Goal: Obtain resource: Obtain resource

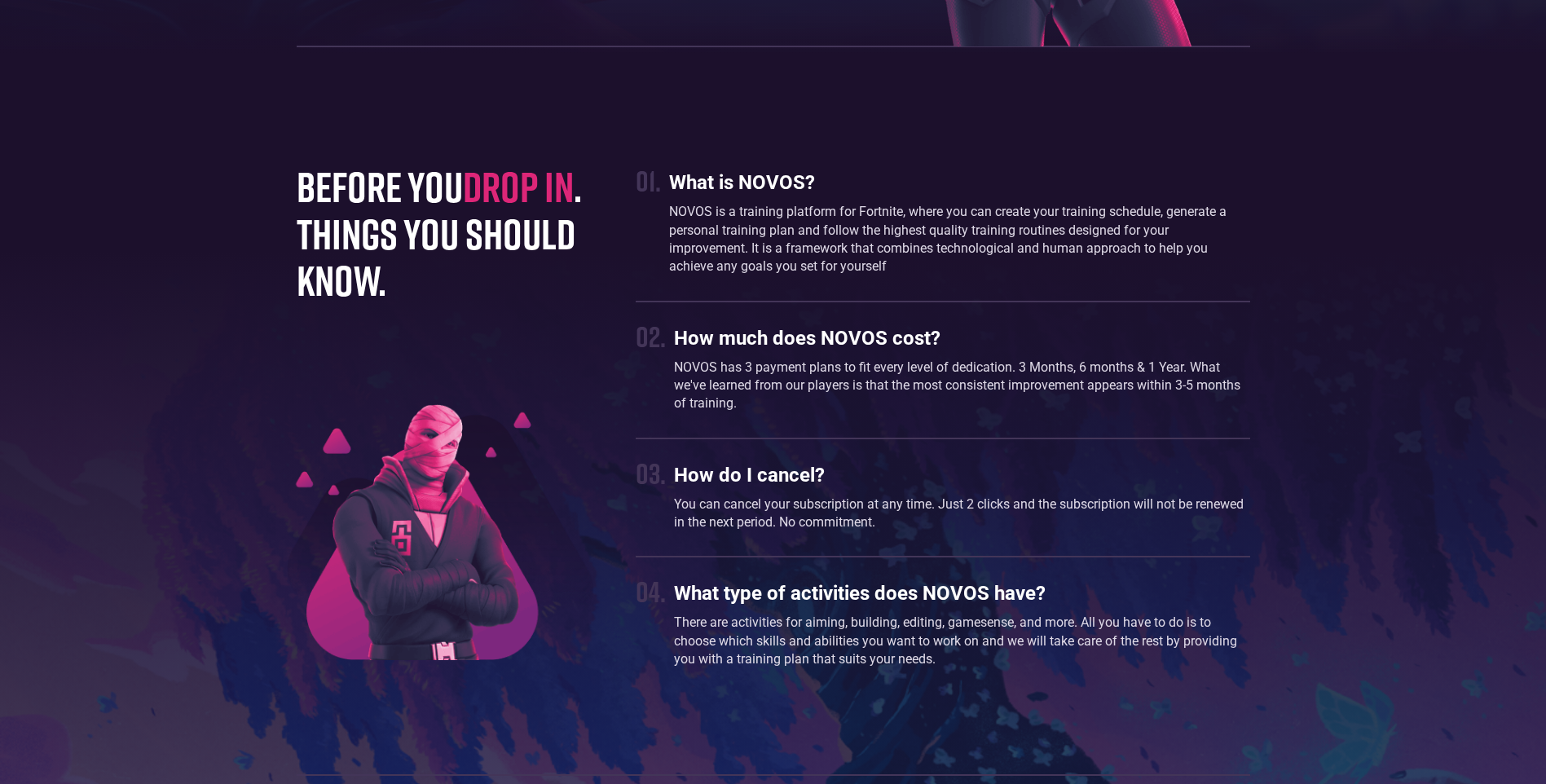
scroll to position [4564, 0]
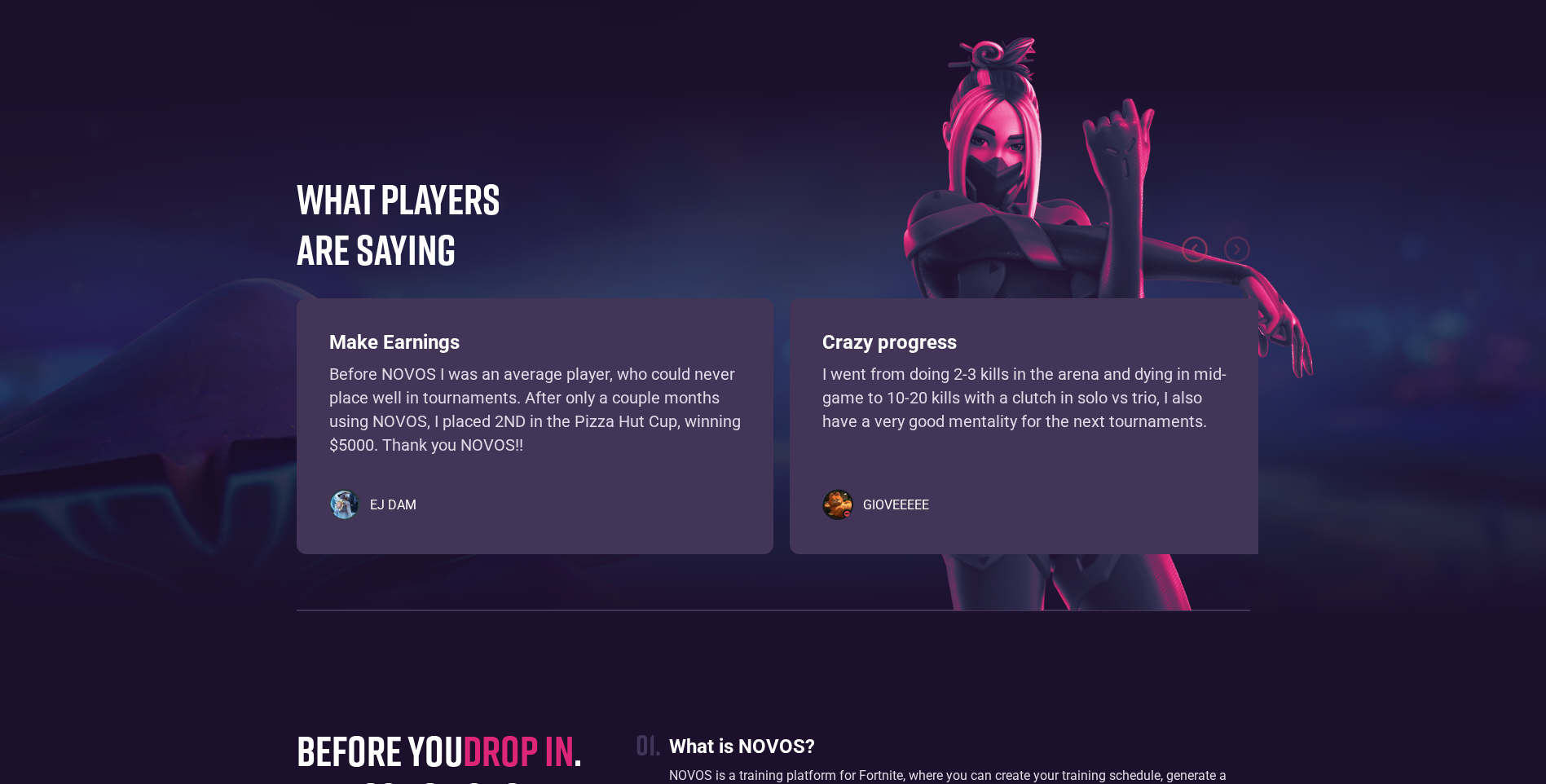
click at [578, 442] on p "Before NOVOS I was an average player, who could never place well in tournaments…" at bounding box center [534, 410] width 411 height 94
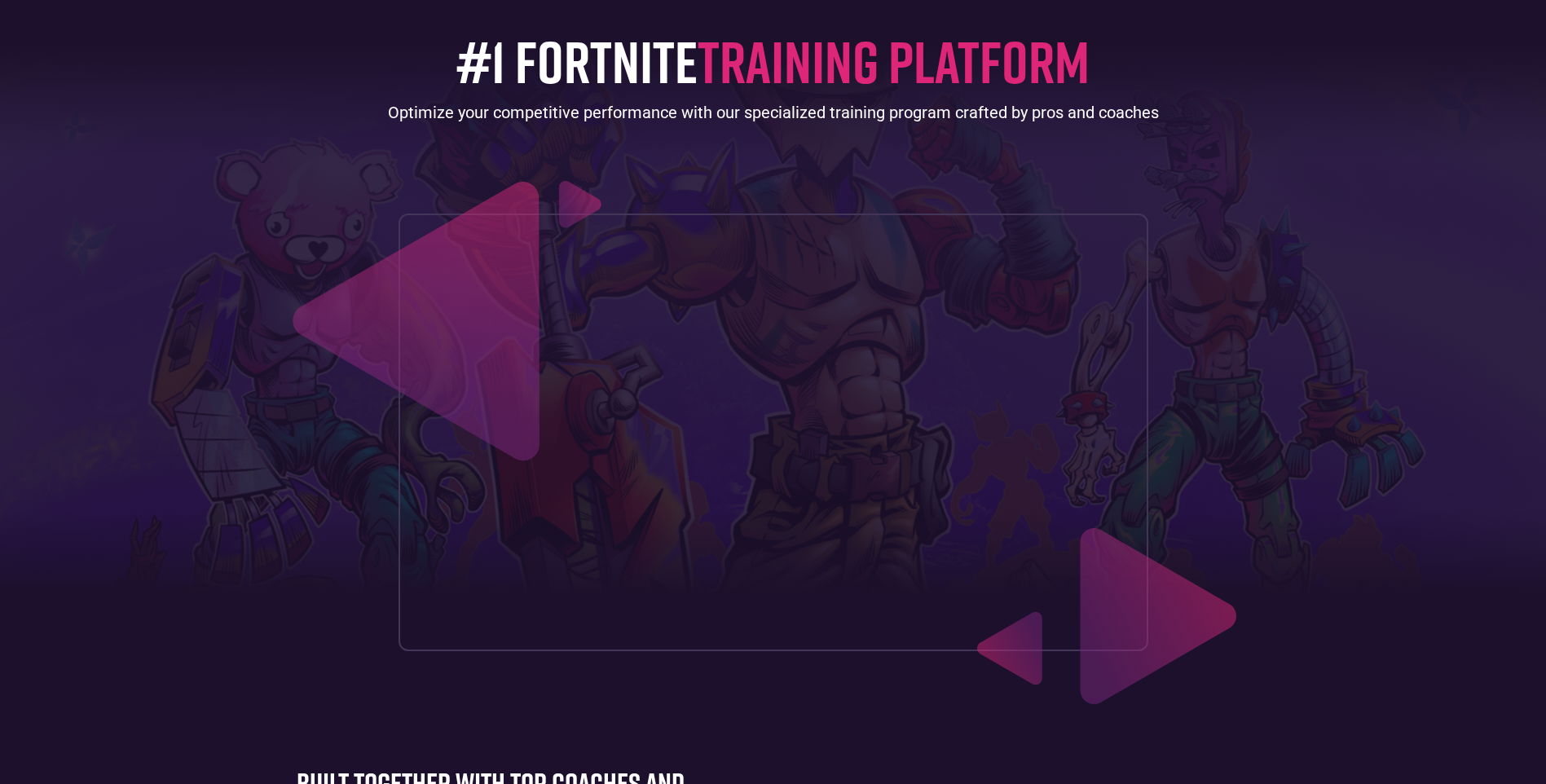
scroll to position [0, 0]
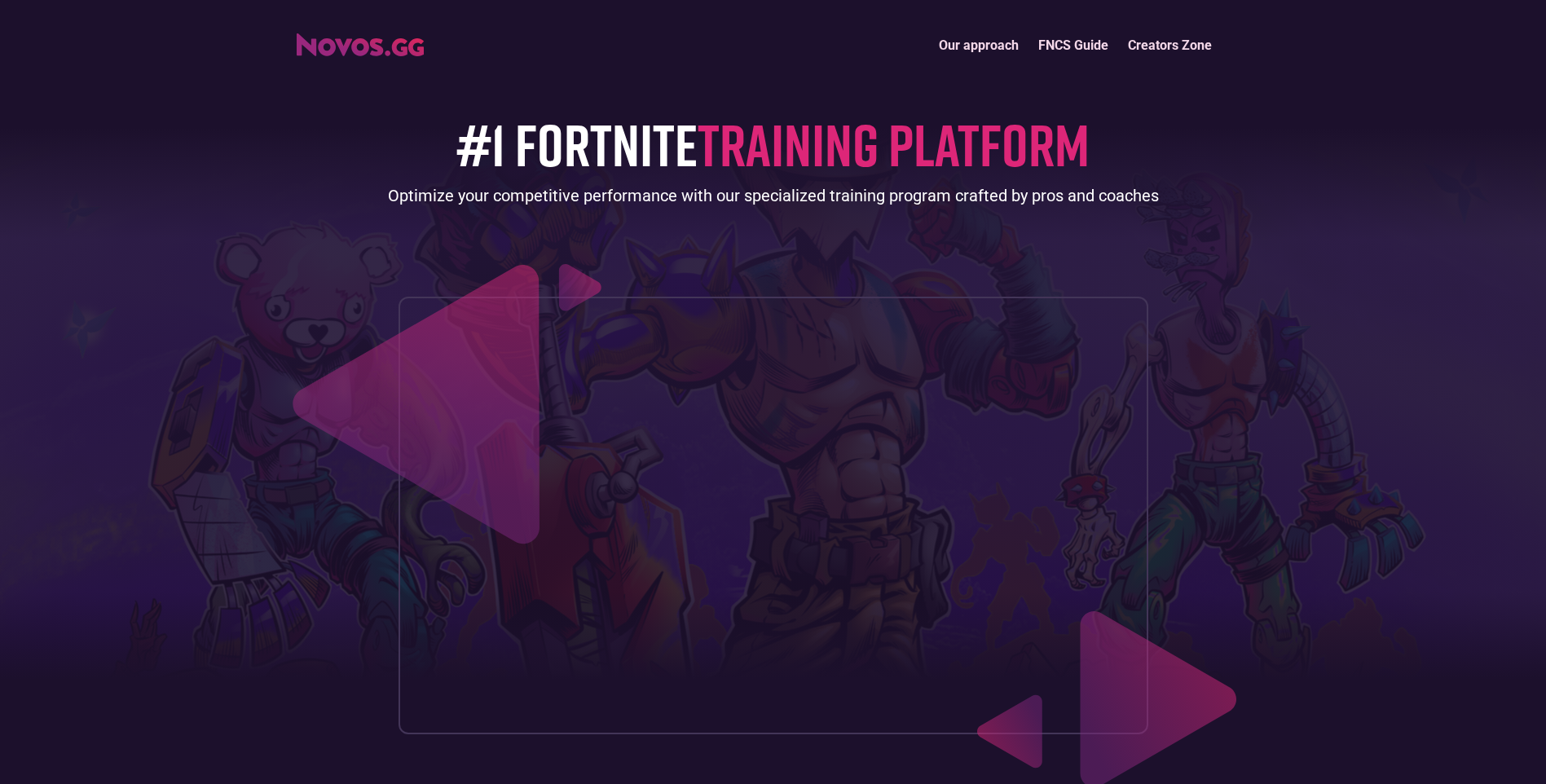
click at [1008, 45] on link "Our approach" at bounding box center [979, 44] width 99 height 35
click at [1050, 32] on link "FNCS Guide" at bounding box center [1073, 44] width 90 height 35
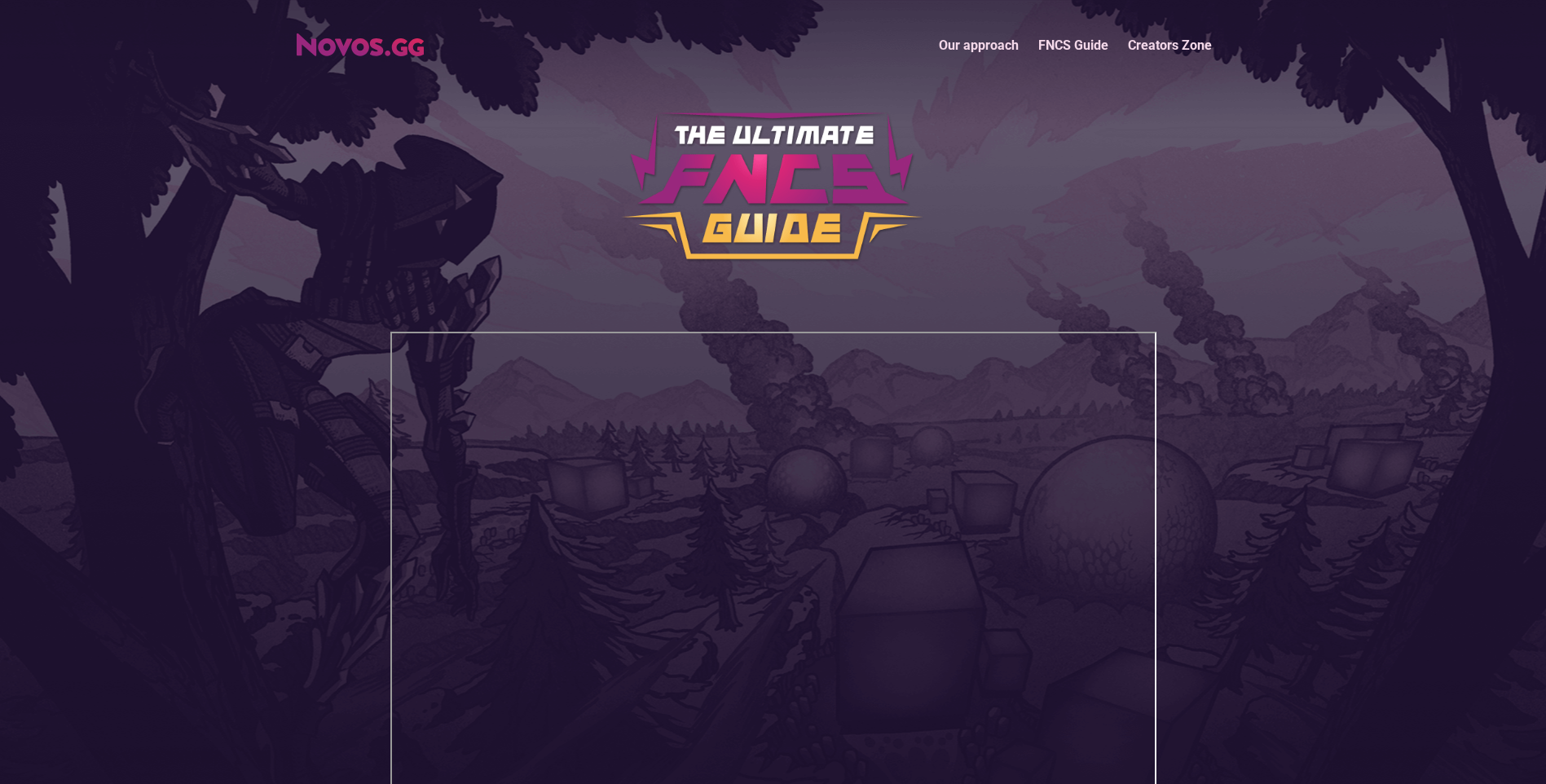
click at [1143, 30] on link "Creators Zone" at bounding box center [1170, 44] width 103 height 35
